Goal: Information Seeking & Learning: Learn about a topic

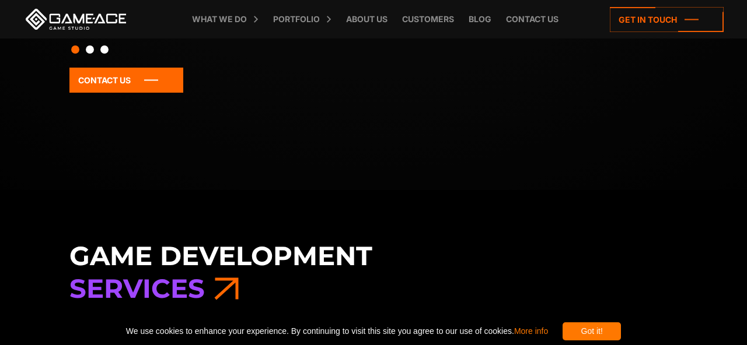
scroll to position [200, 0]
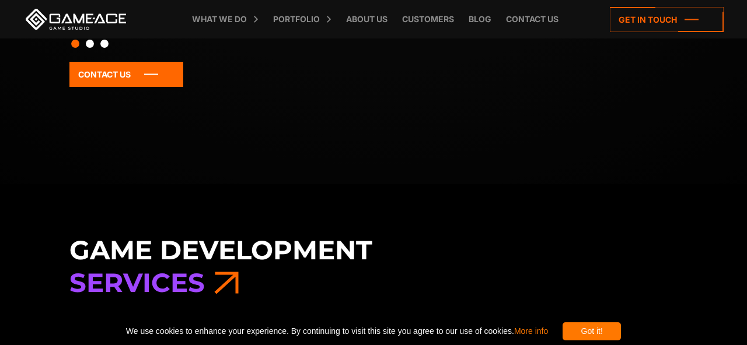
click at [624, 342] on div "Got it! We use cookies to enhance your experience. By continuing to visit this …" at bounding box center [373, 331] width 747 height 27
click at [621, 334] on div "Got it!" at bounding box center [592, 332] width 58 height 18
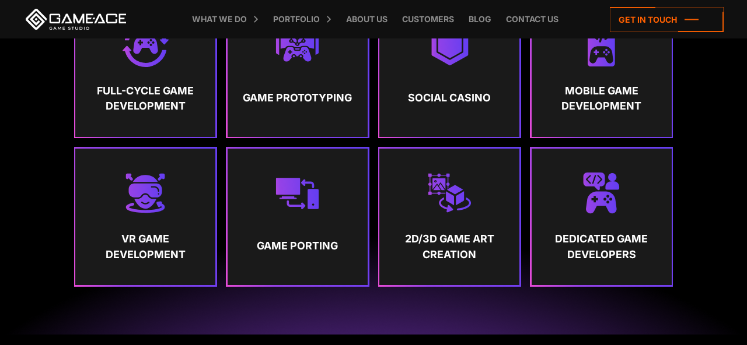
scroll to position [551, 0]
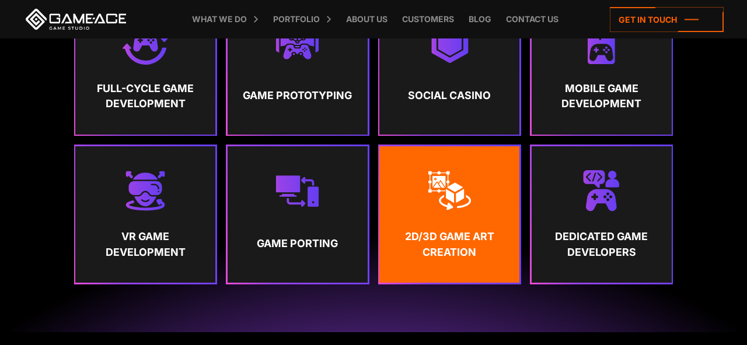
click at [463, 243] on strong "2D/3D Game Art Creation" at bounding box center [449, 244] width 118 height 31
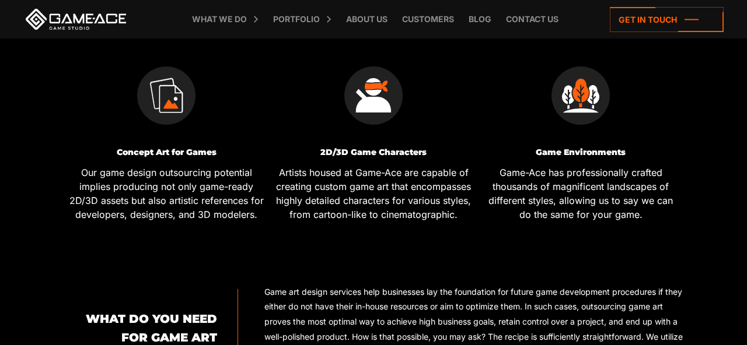
scroll to position [648, 0]
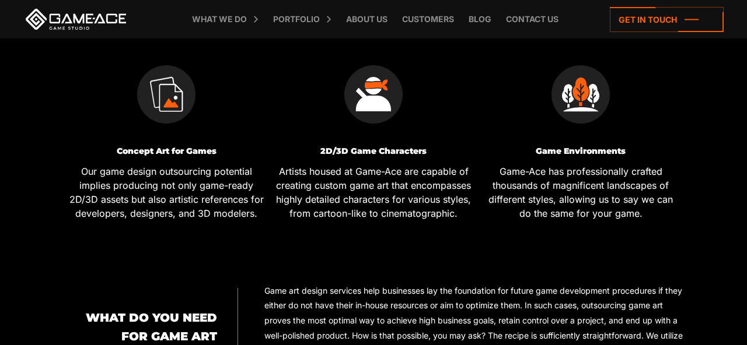
click at [393, 214] on p "Artists housed at Game-Ace are capable of creating custom game art that encompa…" at bounding box center [373, 193] width 198 height 56
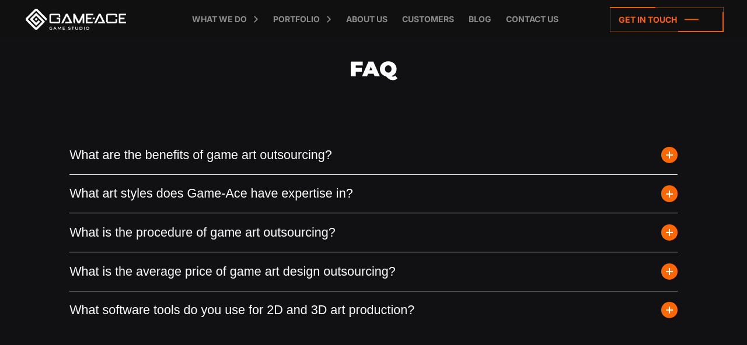
scroll to position [3174, 0]
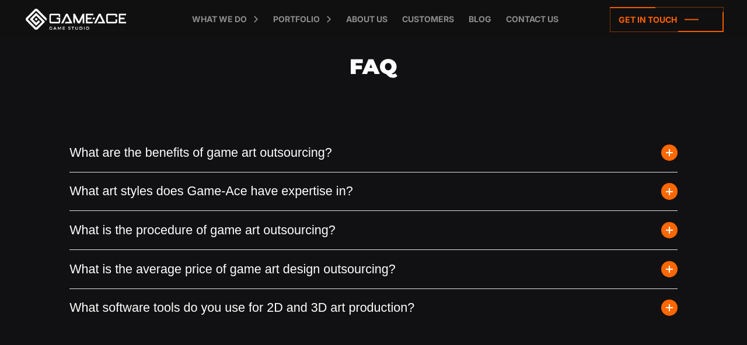
click at [671, 195] on span "button" at bounding box center [669, 191] width 16 height 16
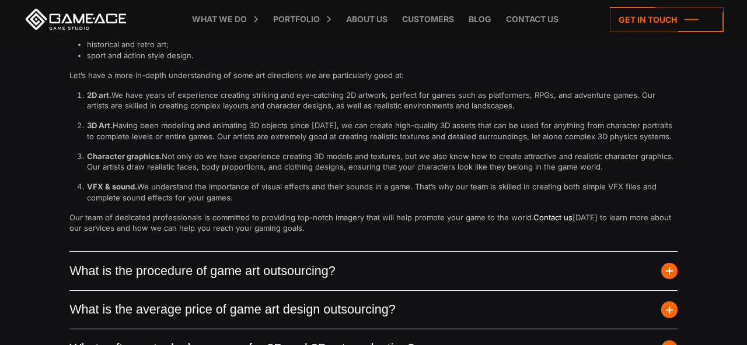
scroll to position [3522, 0]
